Goal: Task Accomplishment & Management: Use online tool/utility

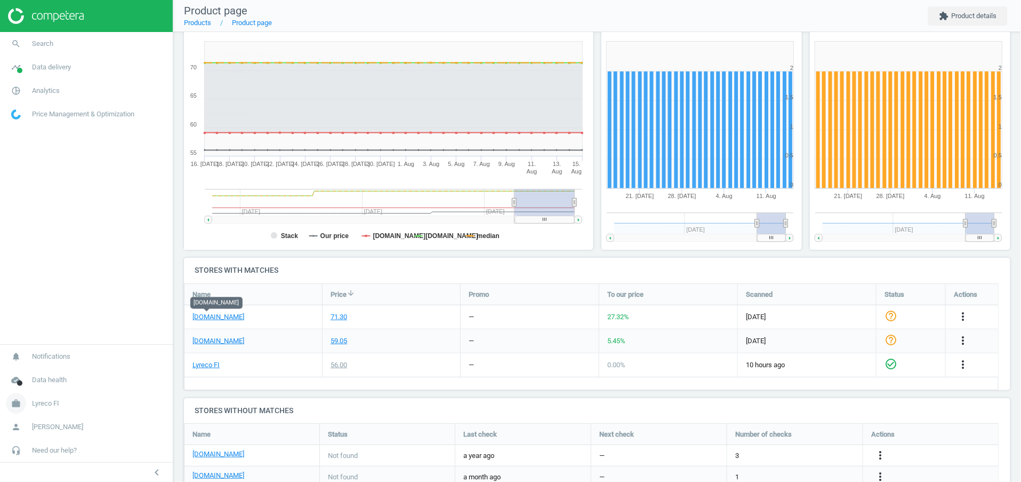
click at [70, 404] on link "work Lyreco FI" at bounding box center [86, 402] width 173 height 23
click at [59, 373] on span "Switch campaign" at bounding box center [35, 371] width 47 height 9
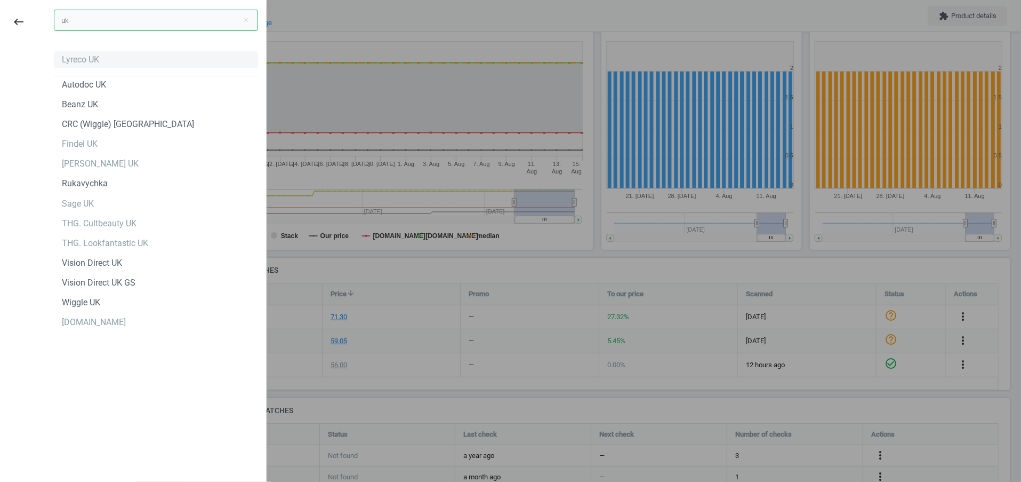
type input "uk"
click at [77, 63] on div "Lyreco UK" at bounding box center [80, 60] width 37 height 12
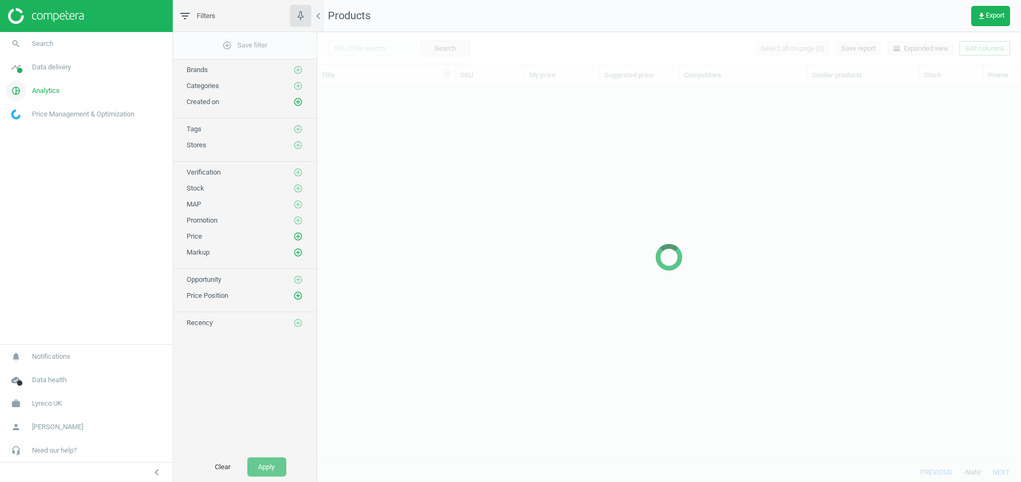
scroll to position [352, 692]
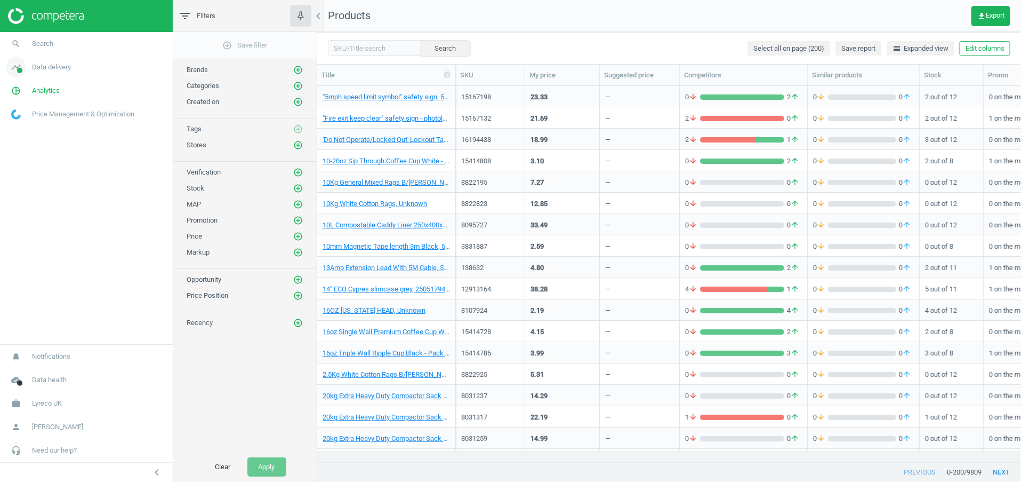
click at [39, 68] on span "Data delivery" at bounding box center [51, 67] width 39 height 10
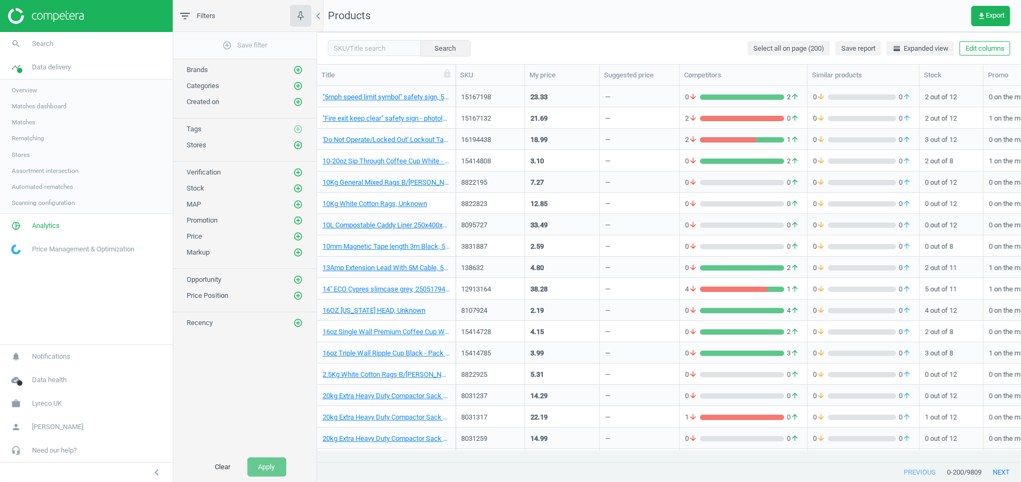
click at [24, 148] on link "Stores" at bounding box center [86, 155] width 173 height 16
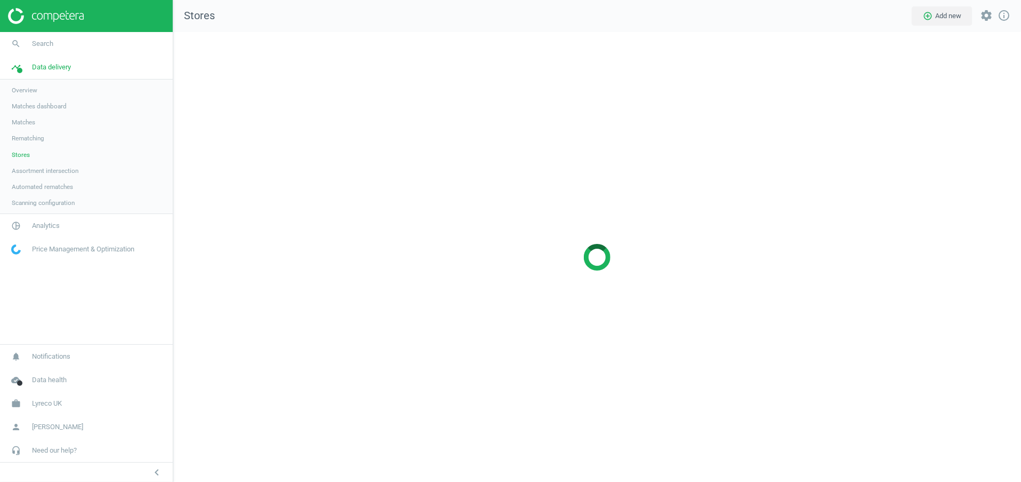
scroll to position [474, 874]
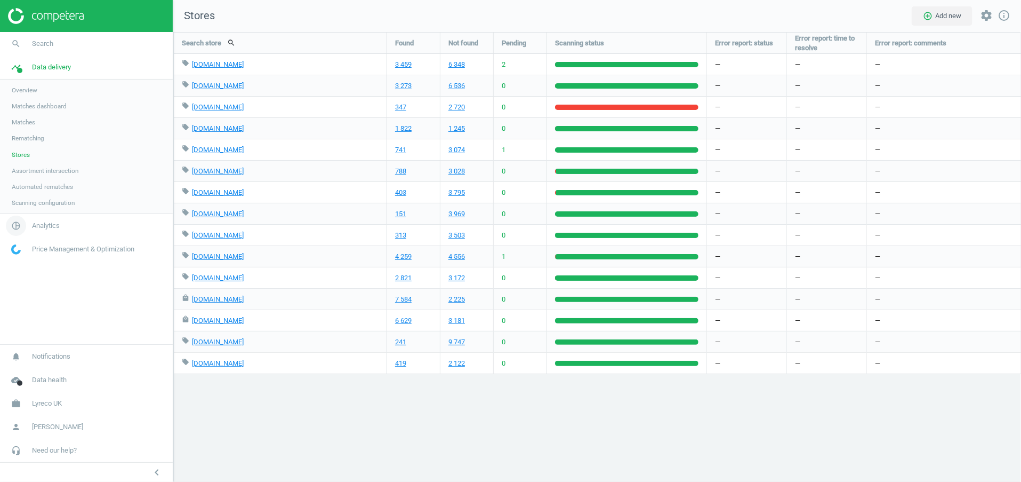
click at [53, 215] on link "pie_chart_outlined Analytics" at bounding box center [86, 225] width 173 height 23
click at [42, 158] on span "Promotions" at bounding box center [28, 161] width 33 height 9
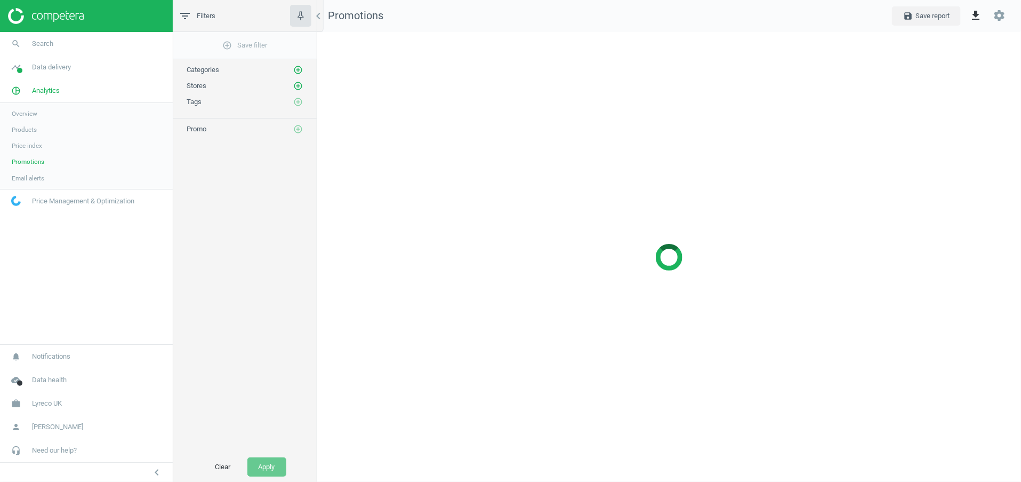
scroll to position [474, 730]
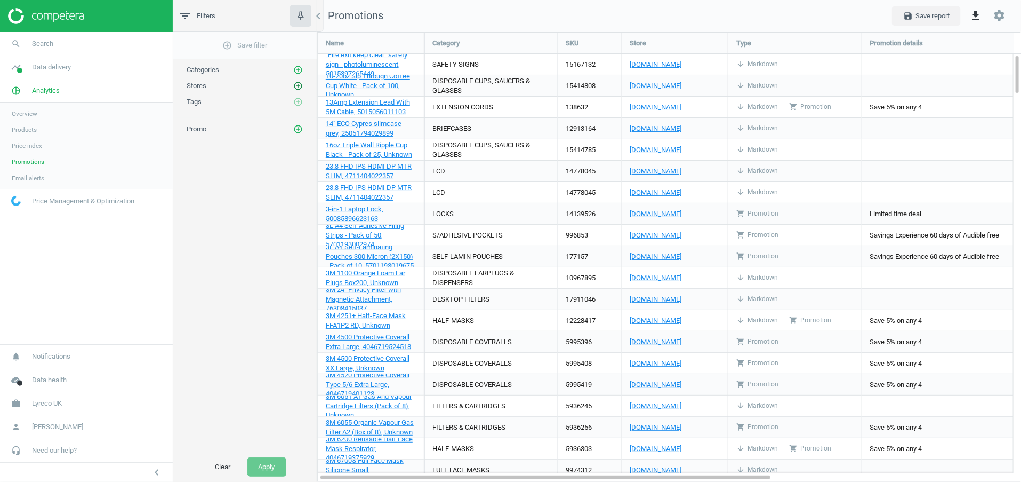
click at [297, 83] on icon "add_circle_outline" at bounding box center [298, 86] width 10 height 10
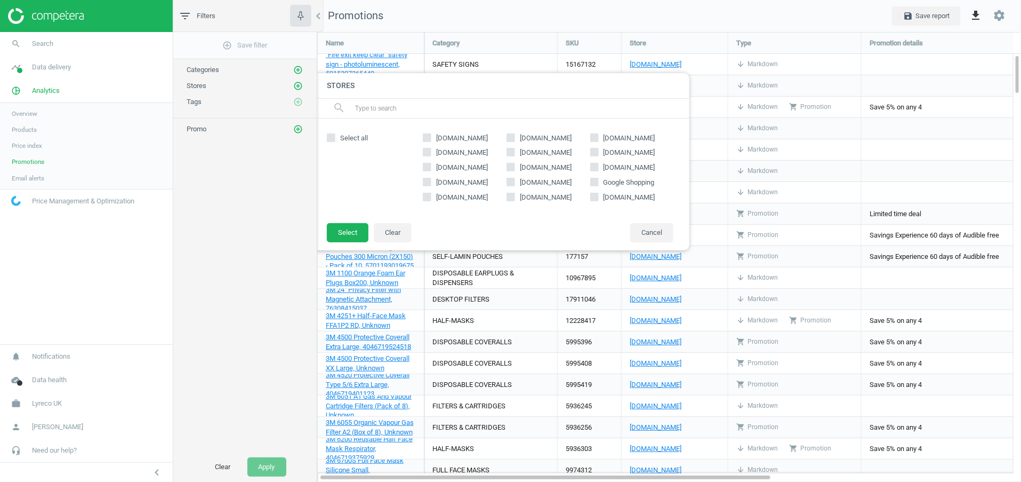
click at [476, 179] on span "[DOMAIN_NAME]" at bounding box center [462, 183] width 56 height 10
click at [431, 179] on input "[DOMAIN_NAME]" at bounding box center [427, 182] width 7 height 7
checkbox input "true"
click at [348, 227] on button "Select" at bounding box center [348, 232] width 42 height 19
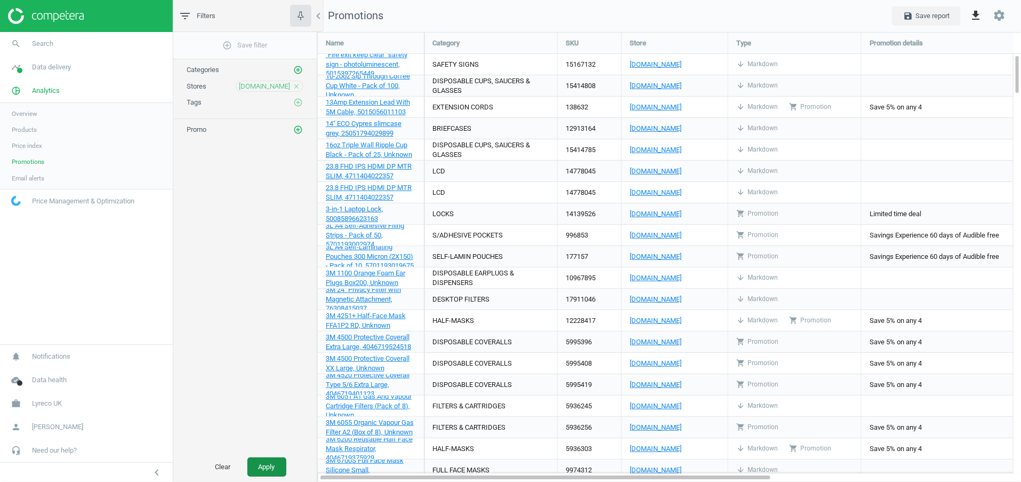
click at [261, 468] on button "Apply" at bounding box center [266, 466] width 39 height 19
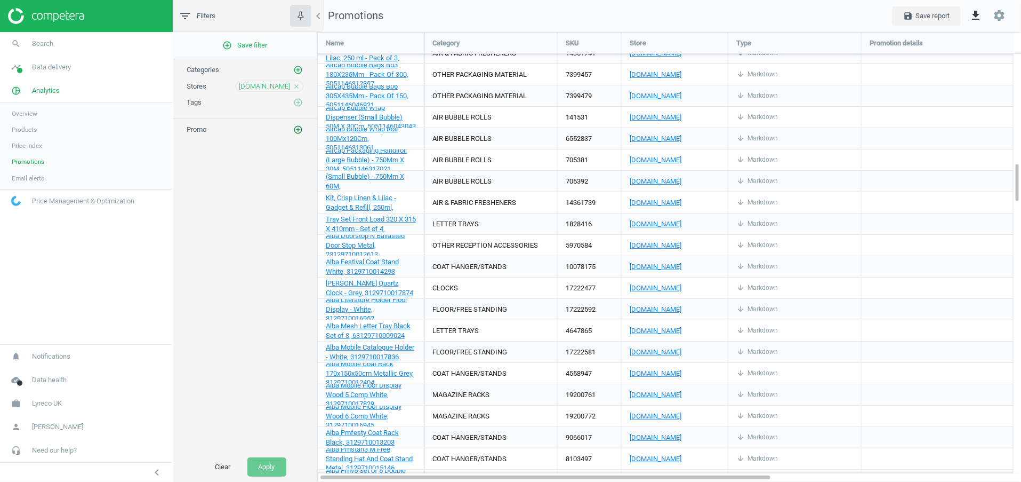
click at [300, 127] on icon "add_circle_outline" at bounding box center [298, 130] width 10 height 10
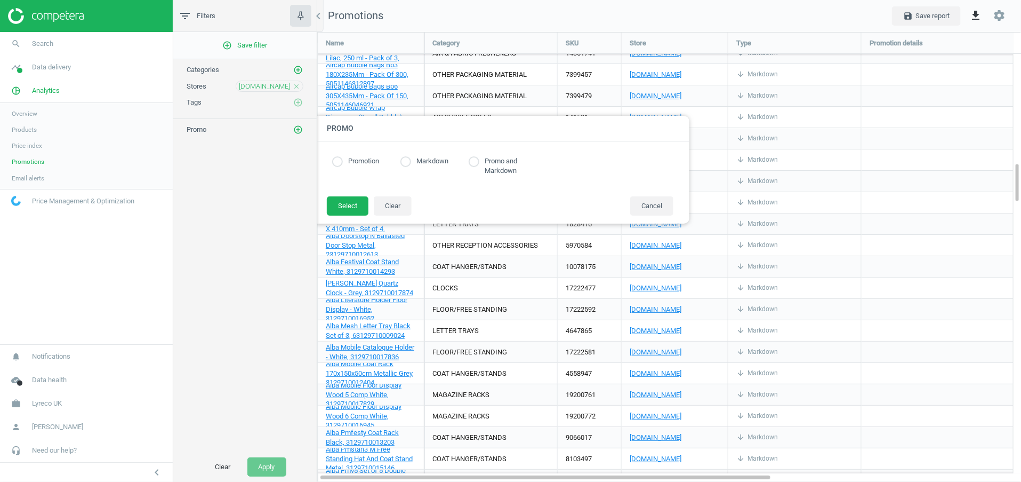
click at [370, 159] on label "Promotion" at bounding box center [361, 161] width 36 height 10
click at [338, 162] on input "radio" at bounding box center [337, 161] width 11 height 11
radio input "true"
click at [342, 203] on button "Select" at bounding box center [348, 205] width 42 height 19
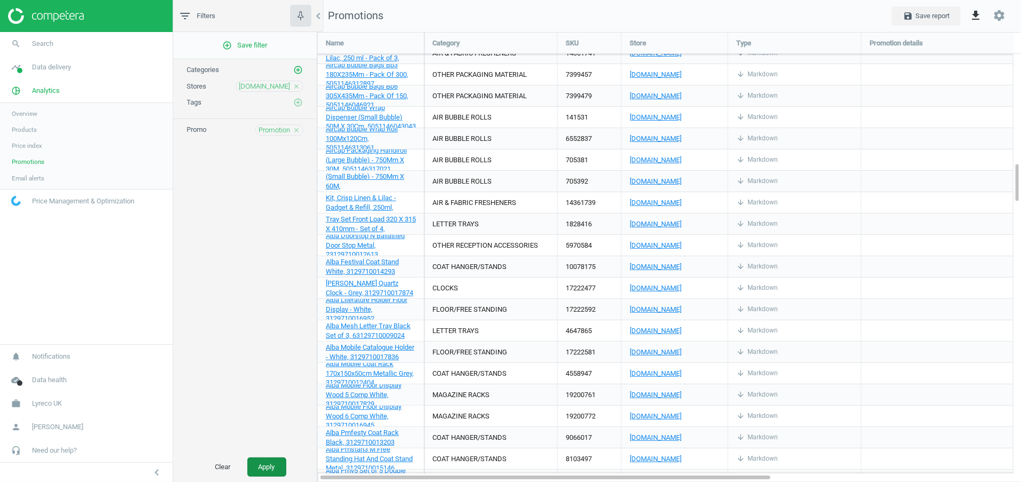
click at [270, 467] on button "Apply" at bounding box center [266, 466] width 39 height 19
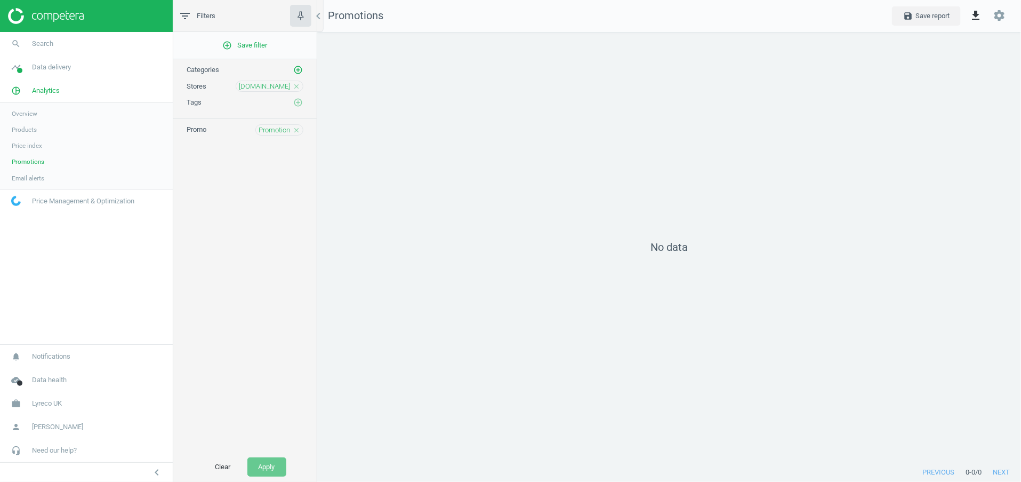
scroll to position [5, 5]
